Goal: Information Seeking & Learning: Learn about a topic

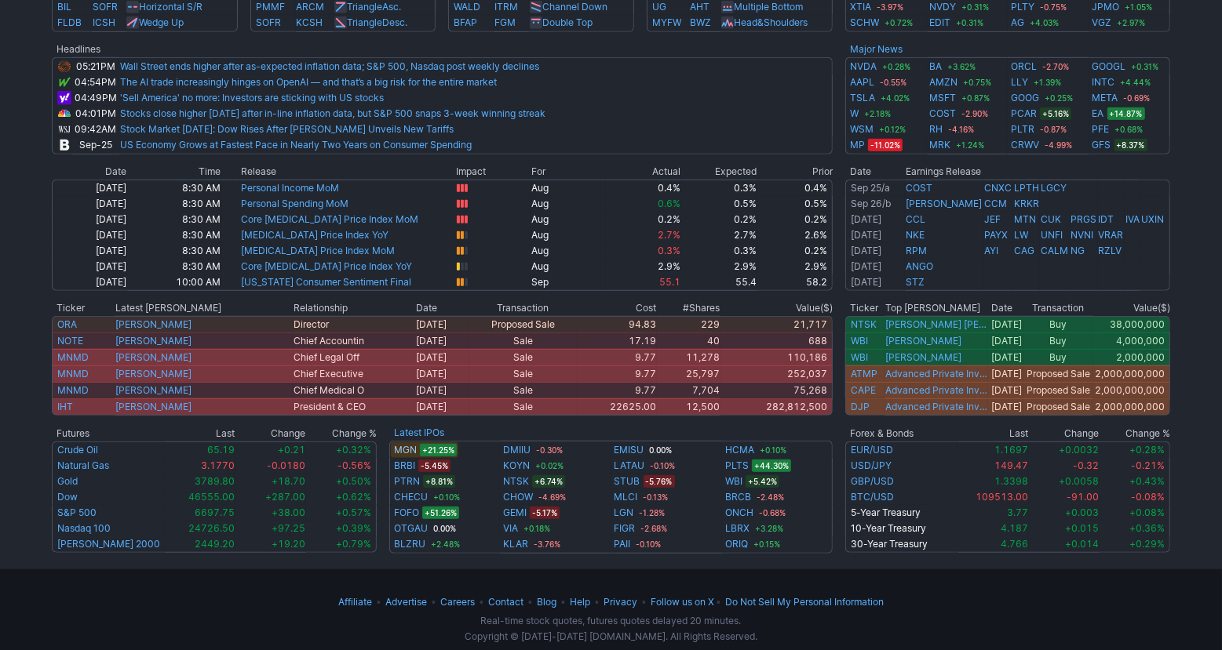
scroll to position [706, 0]
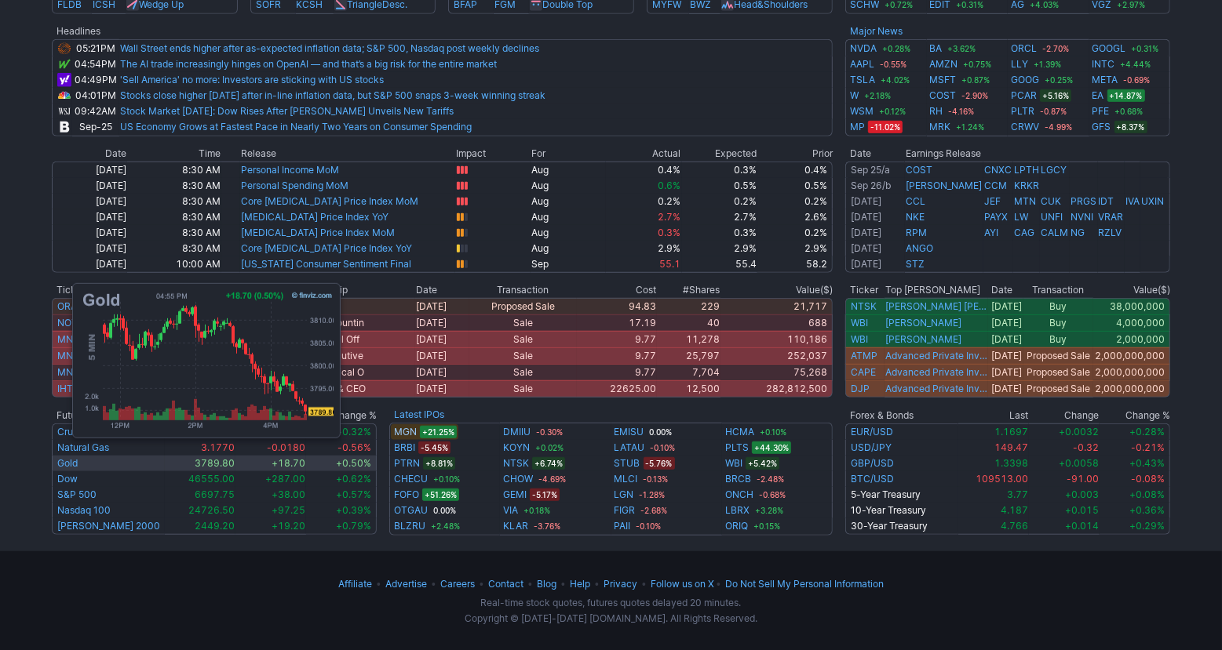
click at [64, 457] on link "Gold" at bounding box center [67, 463] width 20 height 12
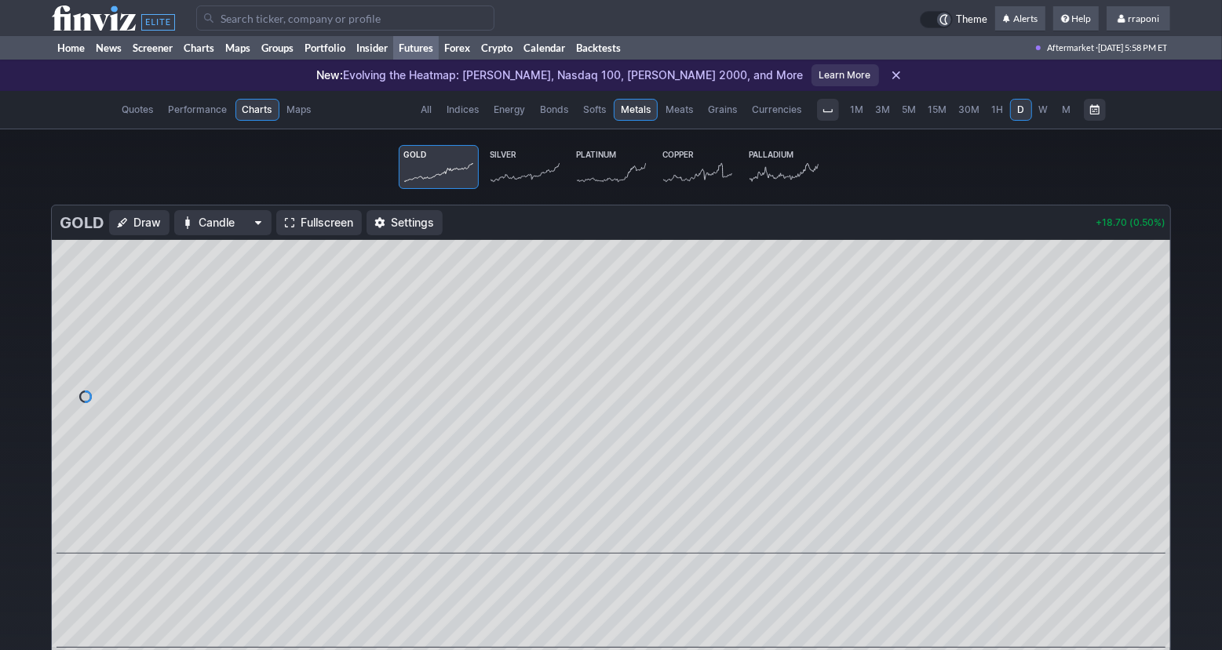
click at [526, 180] on icon at bounding box center [524, 173] width 69 height 22
